Goal: Complete application form

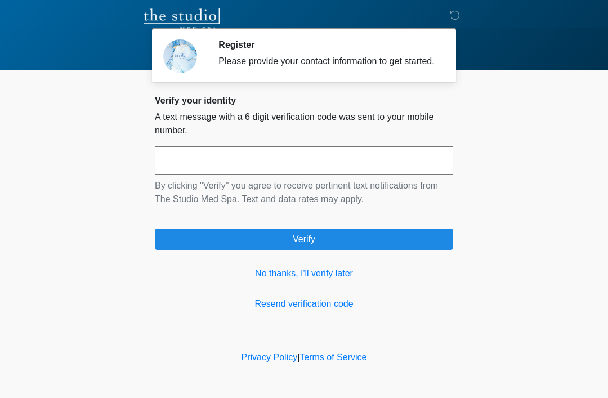
click at [324, 280] on link "No thanks, I'll verify later" at bounding box center [304, 274] width 299 height 14
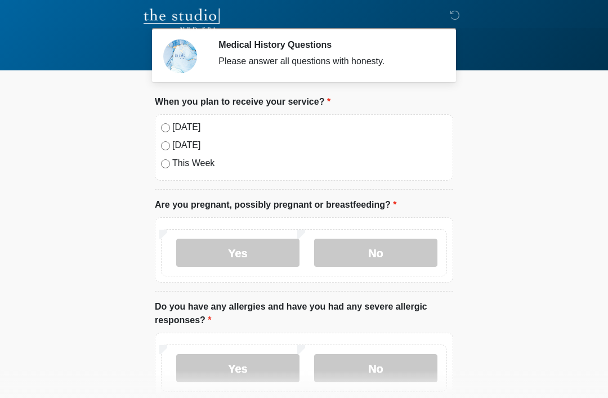
click at [184, 128] on label "[DATE]" at bounding box center [309, 128] width 275 height 14
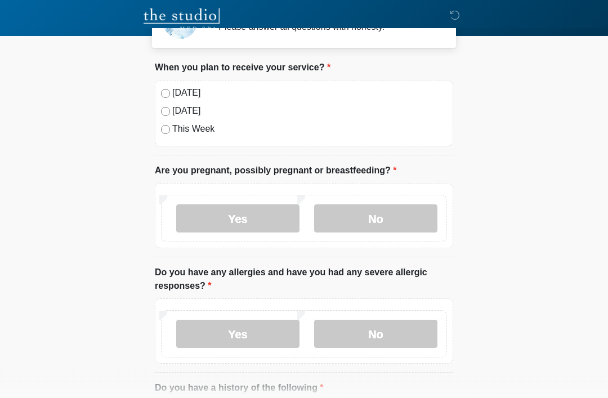
scroll to position [34, 0]
click at [415, 223] on label "No" at bounding box center [375, 219] width 123 height 28
click at [394, 330] on label "No" at bounding box center [375, 334] width 123 height 28
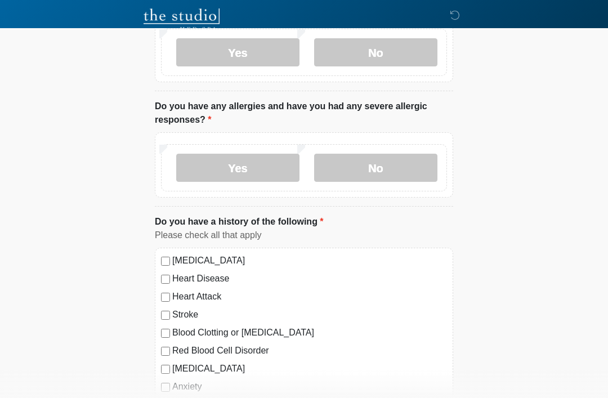
scroll to position [283, 0]
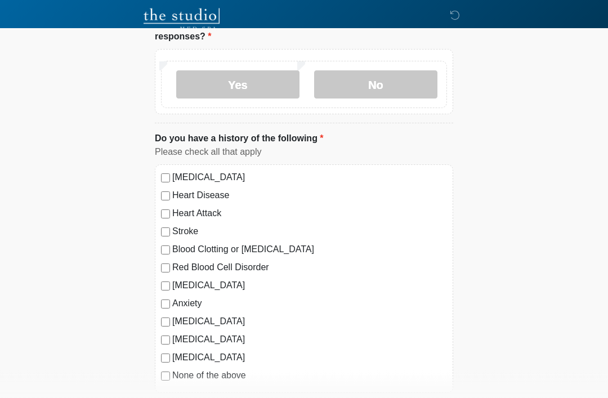
click at [214, 287] on label "[MEDICAL_DATA]" at bounding box center [309, 286] width 275 height 14
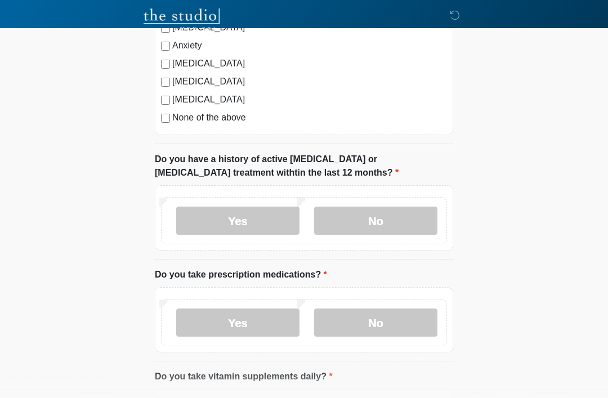
scroll to position [552, 0]
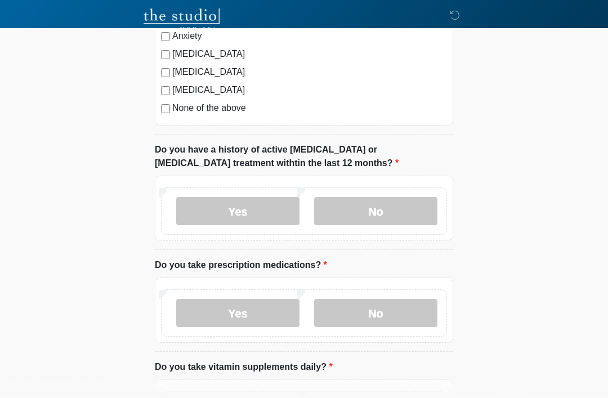
click at [386, 211] on label "No" at bounding box center [375, 211] width 123 height 28
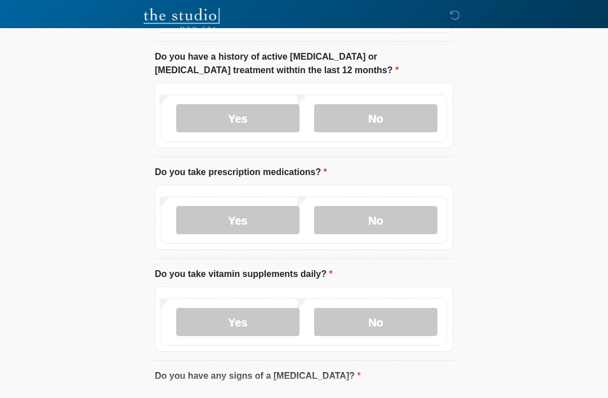
scroll to position [645, 0]
click at [261, 221] on label "Yes" at bounding box center [237, 220] width 123 height 28
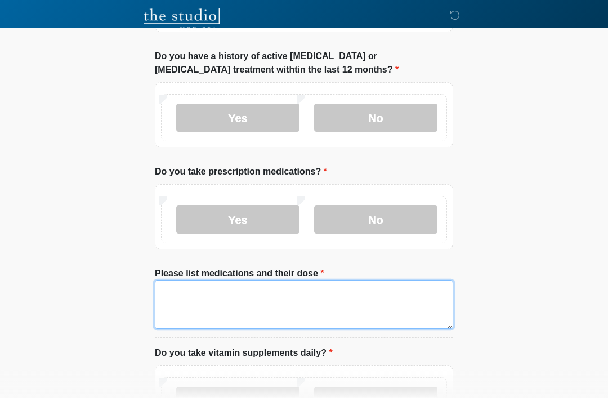
click at [226, 294] on textarea "Please list medications and their dose" at bounding box center [304, 305] width 299 height 48
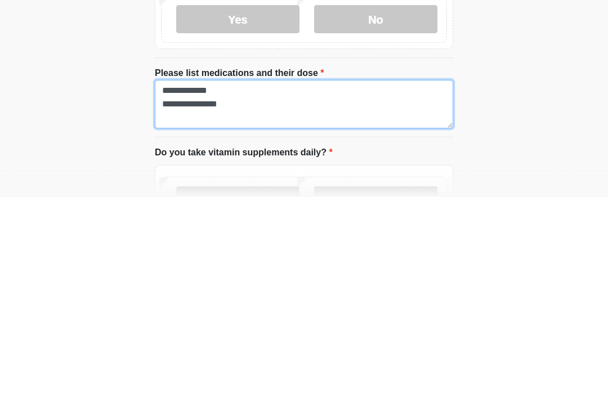
click at [195, 281] on textarea "**********" at bounding box center [304, 305] width 299 height 48
click at [252, 281] on textarea "**********" at bounding box center [304, 305] width 299 height 48
click at [268, 281] on textarea "**********" at bounding box center [304, 305] width 299 height 48
click at [197, 281] on textarea "**********" at bounding box center [304, 305] width 299 height 48
click at [292, 281] on textarea "**********" at bounding box center [304, 305] width 299 height 48
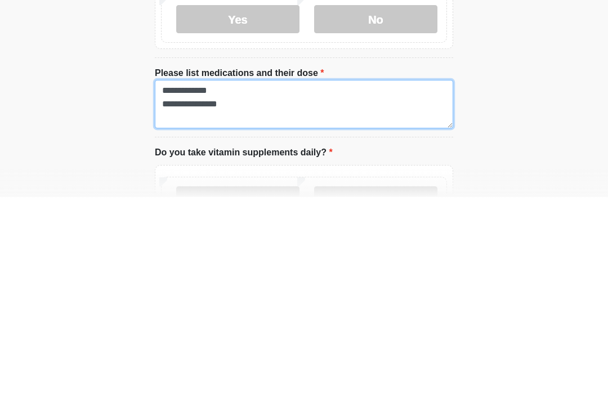
type textarea "**********"
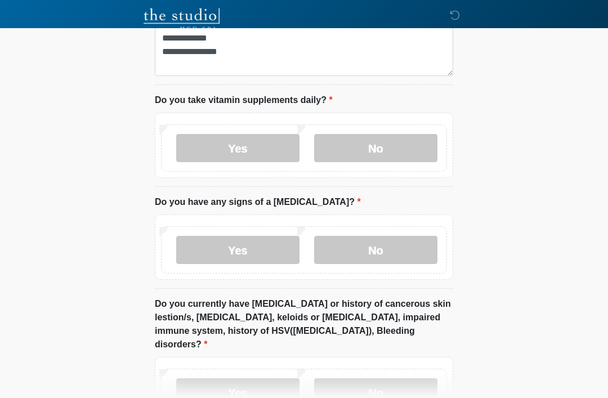
scroll to position [902, 0]
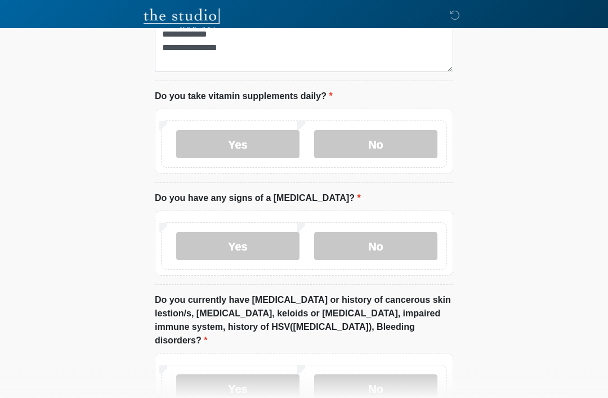
click at [398, 141] on label "No" at bounding box center [375, 144] width 123 height 28
click at [388, 248] on label "No" at bounding box center [375, 246] width 123 height 28
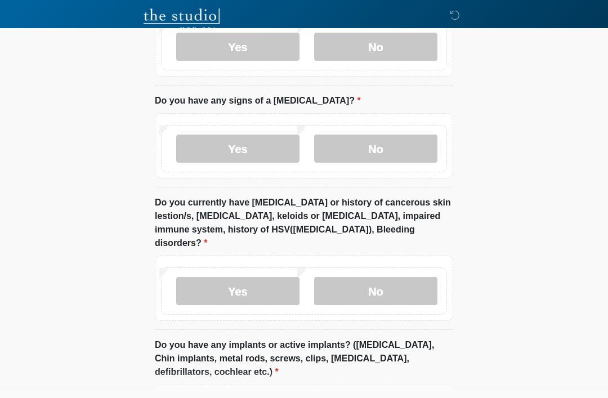
click at [383, 279] on label "No" at bounding box center [375, 291] width 123 height 28
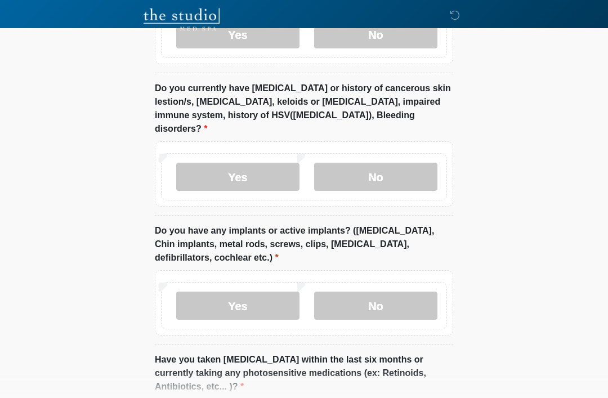
scroll to position [1120, 0]
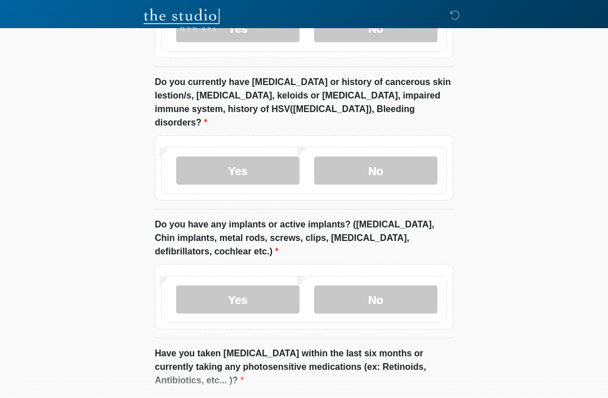
click at [390, 297] on label "No" at bounding box center [375, 300] width 123 height 28
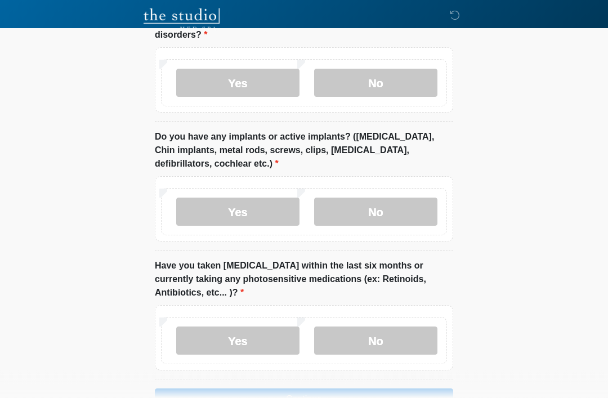
scroll to position [1228, 0]
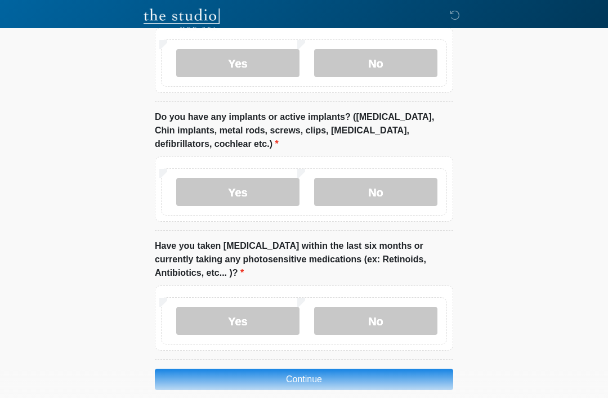
click at [379, 307] on label "No" at bounding box center [375, 321] width 123 height 28
click at [327, 369] on button "Continue" at bounding box center [304, 379] width 299 height 21
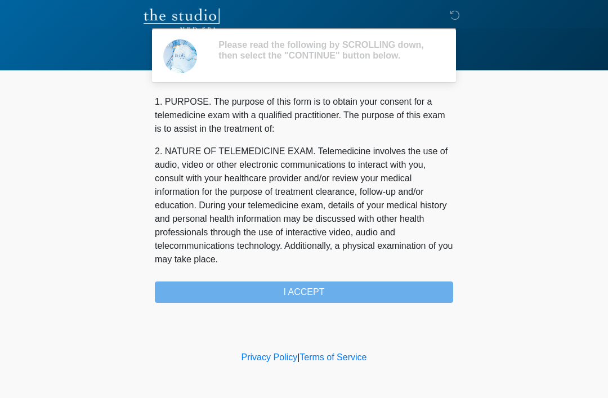
scroll to position [0, 0]
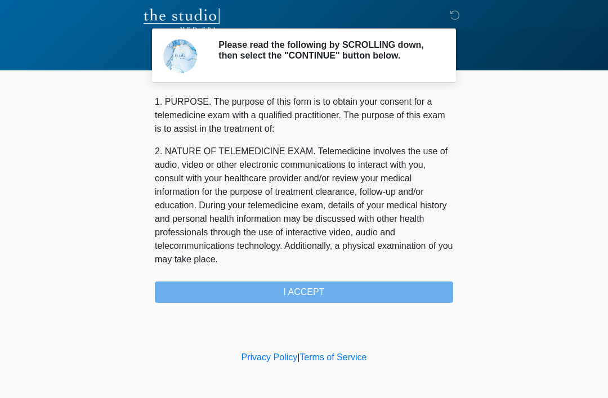
click at [317, 296] on div "1. PURPOSE. The purpose of this form is to obtain your consent for a telemedici…" at bounding box center [304, 199] width 299 height 208
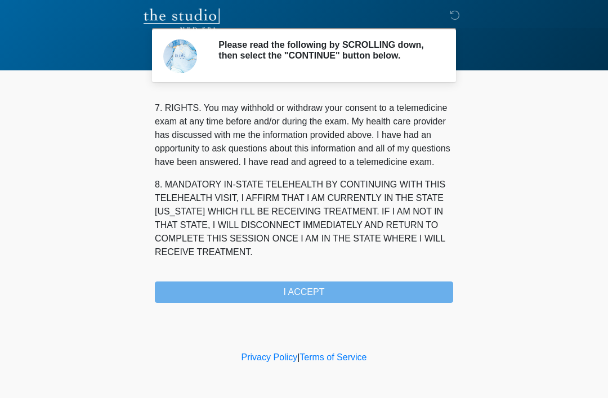
scroll to position [494, 0]
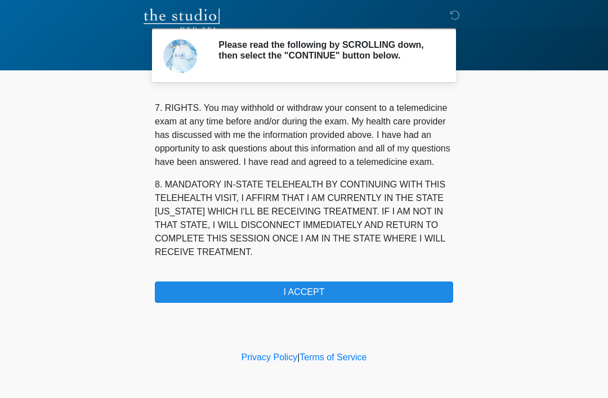
click at [336, 296] on button "I ACCEPT" at bounding box center [304, 292] width 299 height 21
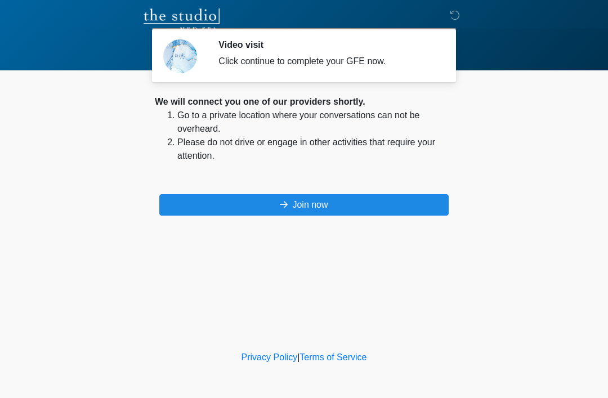
click at [358, 205] on button "Join now" at bounding box center [304, 204] width 290 height 21
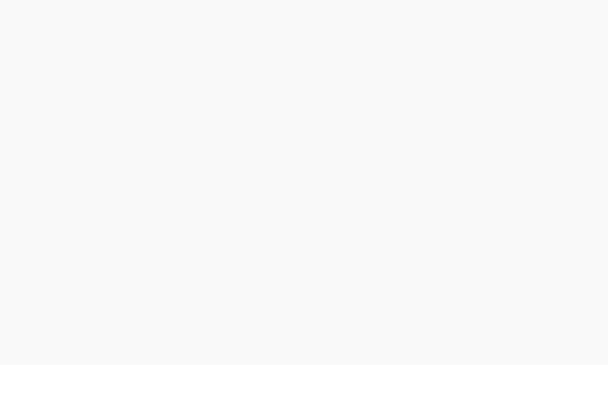
scroll to position [3, 0]
